Goal: Transaction & Acquisition: Book appointment/travel/reservation

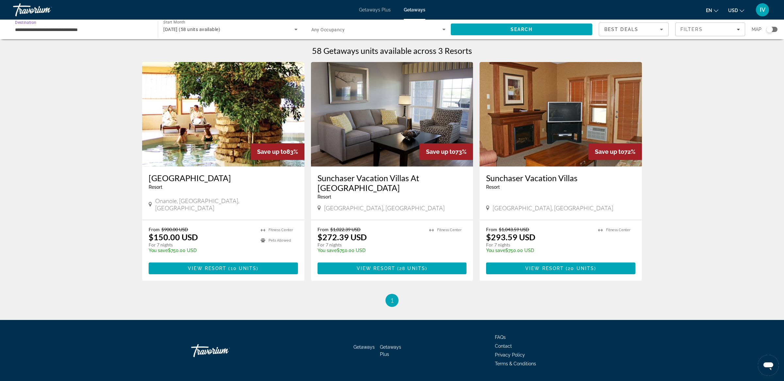
click at [48, 33] on input "**********" at bounding box center [82, 30] width 134 height 8
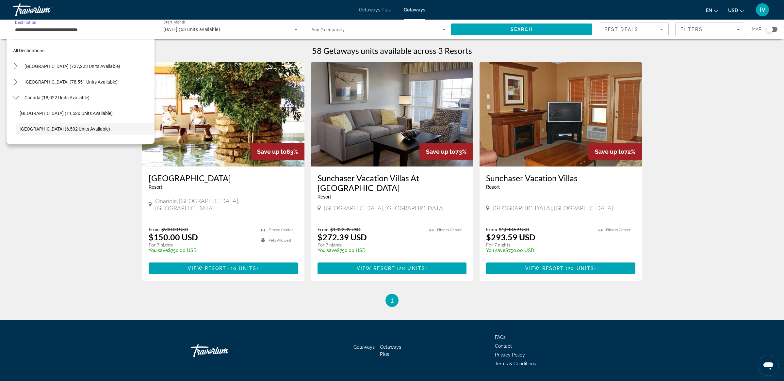
scroll to position [39, 0]
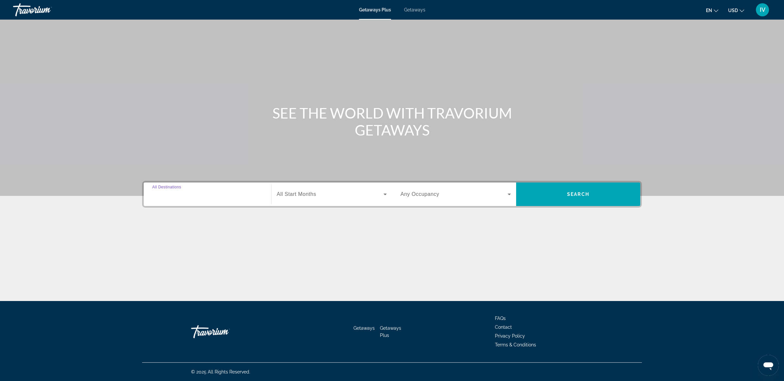
click at [194, 192] on input "Destination All Destinations" at bounding box center [207, 195] width 110 height 8
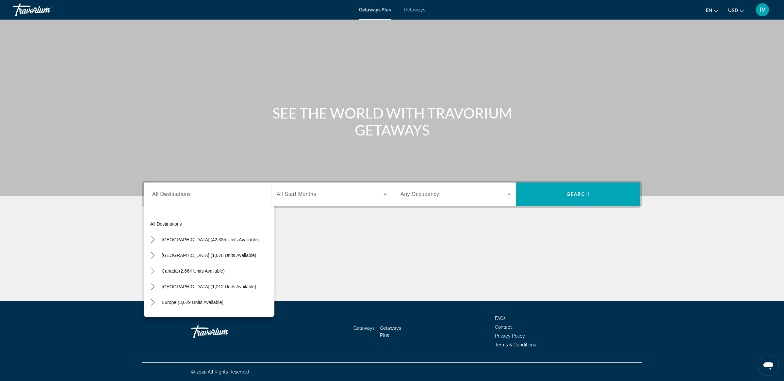
click at [422, 12] on div "Getaways Plus Getaways en English Español Français Italiano Português русский U…" at bounding box center [392, 9] width 784 height 17
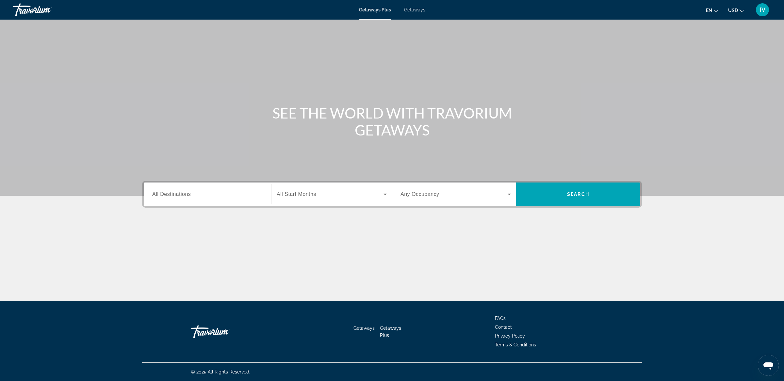
click at [422, 12] on div "Getaways Plus Getaways en English Español Français Italiano Português русский U…" at bounding box center [392, 9] width 784 height 17
click at [418, 10] on span "Getaways" at bounding box center [414, 9] width 21 height 5
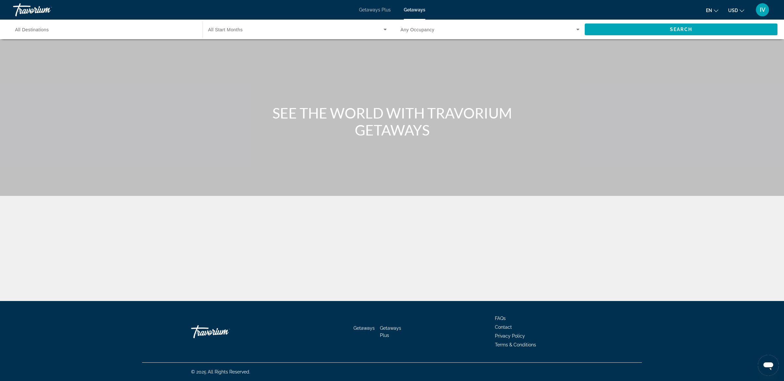
click at [65, 30] on input "Destination All Destinations" at bounding box center [104, 30] width 179 height 8
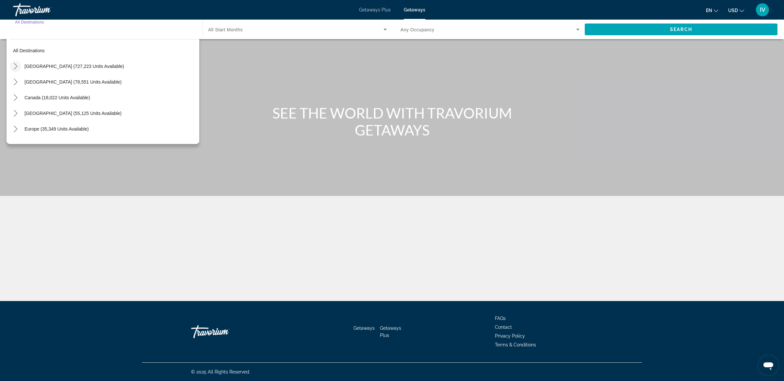
click at [13, 67] on icon "Toggle United States (727,223 units available) submenu" at bounding box center [15, 66] width 7 height 7
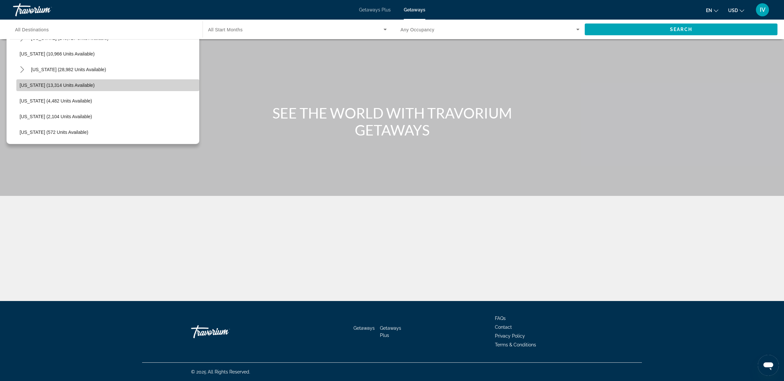
click at [48, 83] on span "Idaho (13,314 units available)" at bounding box center [57, 85] width 75 height 5
type input "**********"
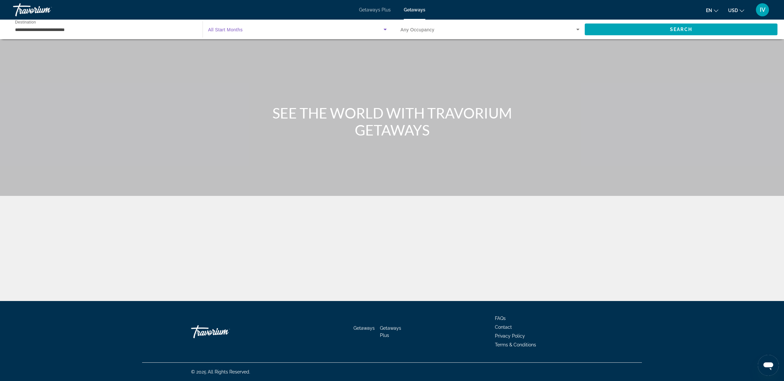
click at [259, 31] on span "Search widget" at bounding box center [295, 29] width 175 height 8
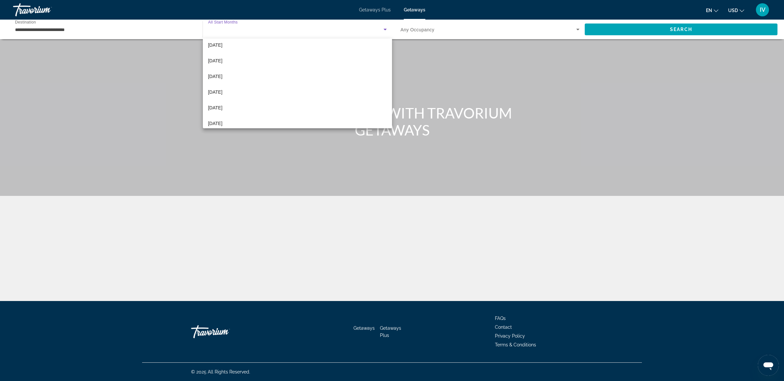
scroll to position [83, 0]
click at [223, 105] on span "June 2026" at bounding box center [215, 107] width 14 height 8
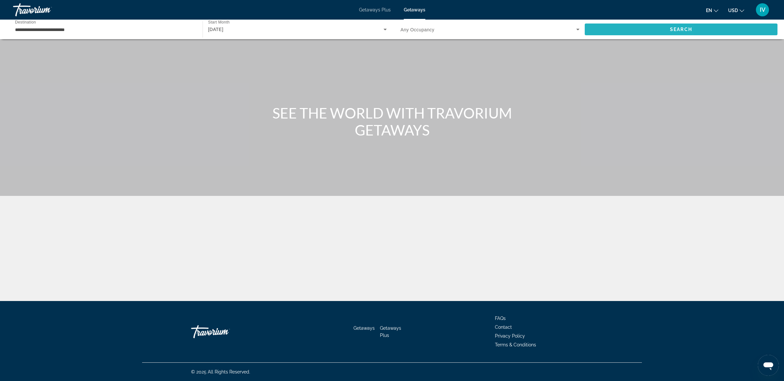
click at [611, 29] on span "Search" at bounding box center [681, 30] width 193 height 16
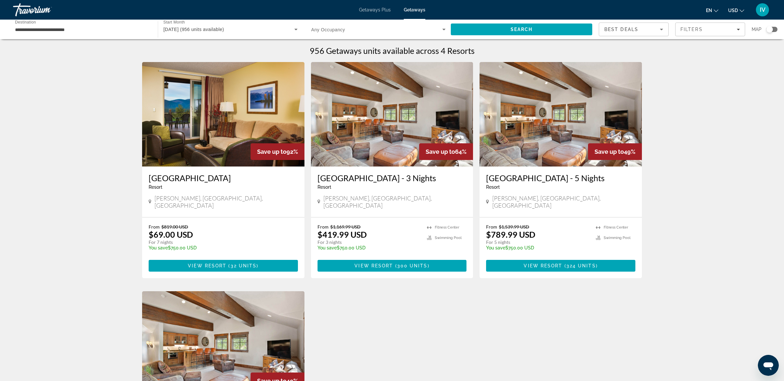
click at [212, 123] on img "Main content" at bounding box center [223, 114] width 162 height 105
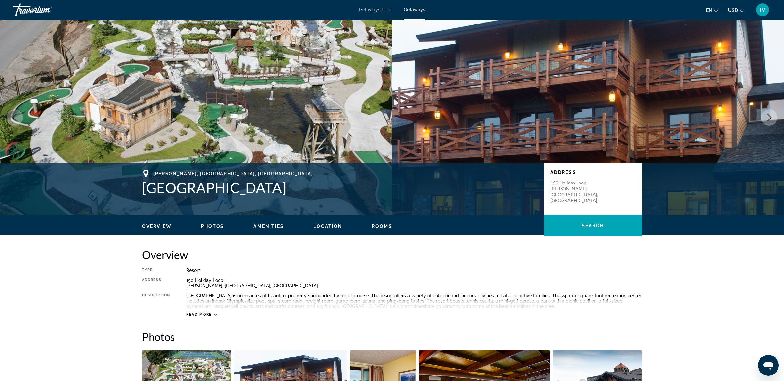
click at [770, 116] on icon "Next image" at bounding box center [770, 118] width 8 height 8
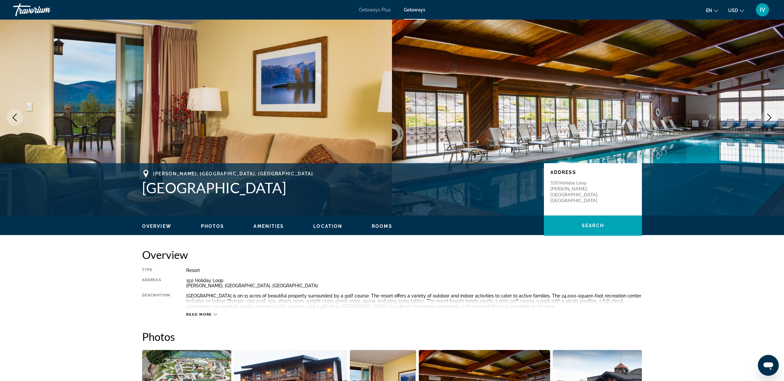
click at [770, 116] on icon "Next image" at bounding box center [770, 118] width 8 height 8
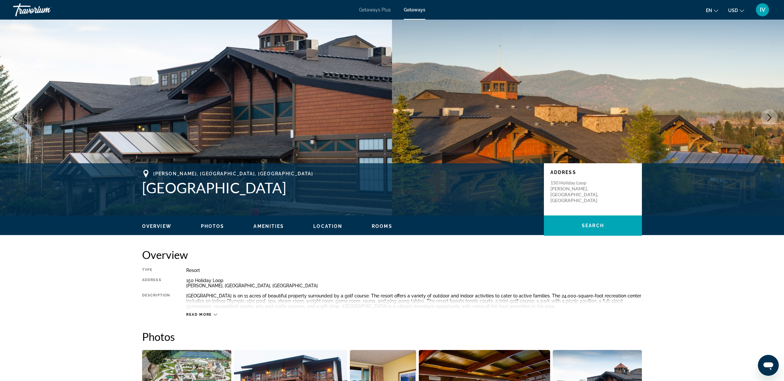
click at [770, 116] on icon "Next image" at bounding box center [770, 118] width 8 height 8
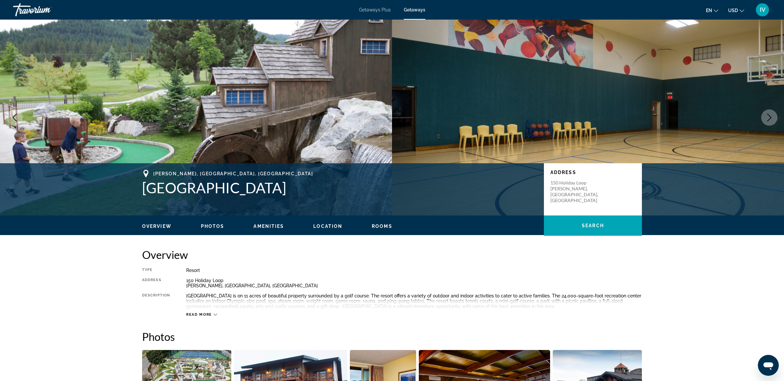
click at [770, 116] on icon "Next image" at bounding box center [770, 118] width 8 height 8
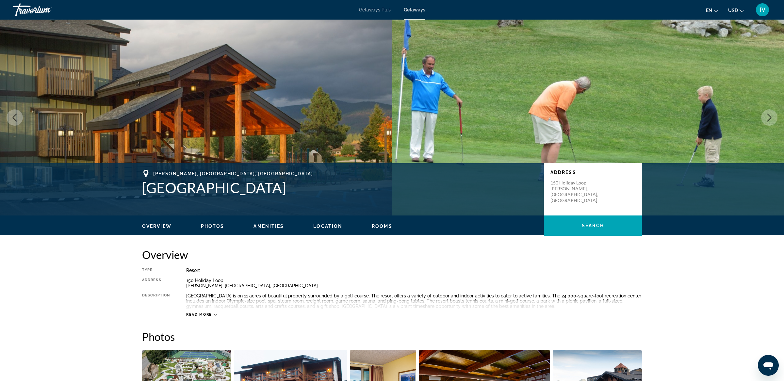
click at [770, 116] on icon "Next image" at bounding box center [770, 118] width 8 height 8
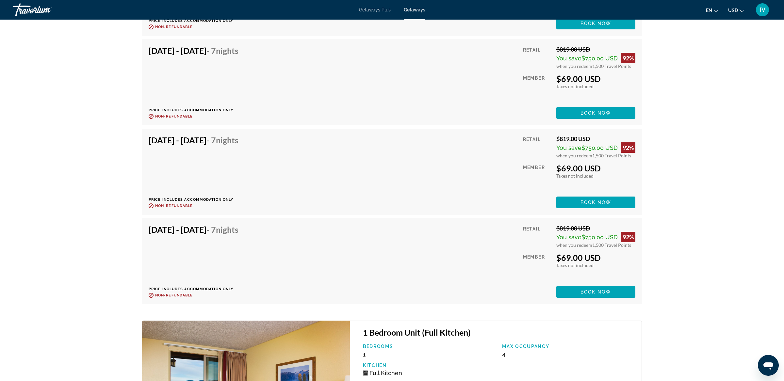
scroll to position [1313, 0]
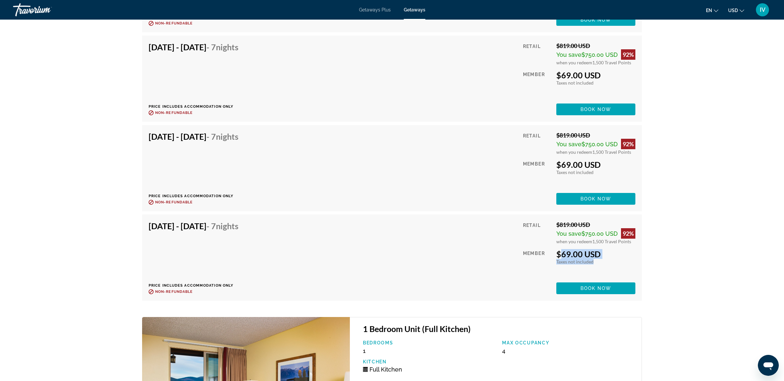
drag, startPoint x: 556, startPoint y: 250, endPoint x: 614, endPoint y: 255, distance: 58.4
click at [614, 255] on div "$69.00 USD Taxes included Taxes not included You earn 0 Travel Points" at bounding box center [595, 256] width 79 height 15
click at [612, 282] on span "Main content" at bounding box center [595, 289] width 79 height 16
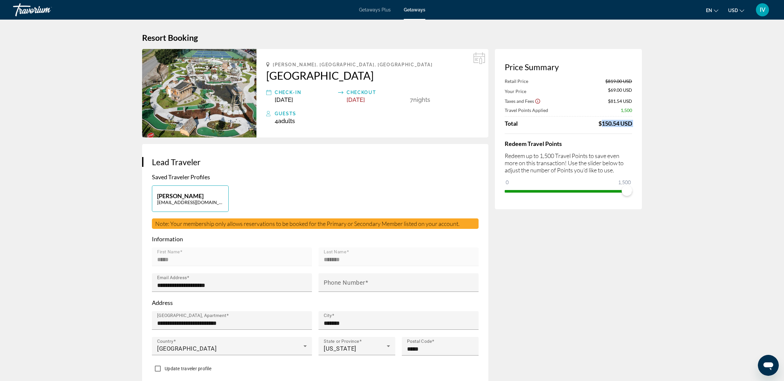
drag, startPoint x: 597, startPoint y: 123, endPoint x: 638, endPoint y: 127, distance: 41.4
click at [638, 127] on div "Price Summary Retail Price $819.00 USD Your Price $69.00 USD Taxes and Fees $81…" at bounding box center [568, 129] width 147 height 160
